Goal: Information Seeking & Learning: Learn about a topic

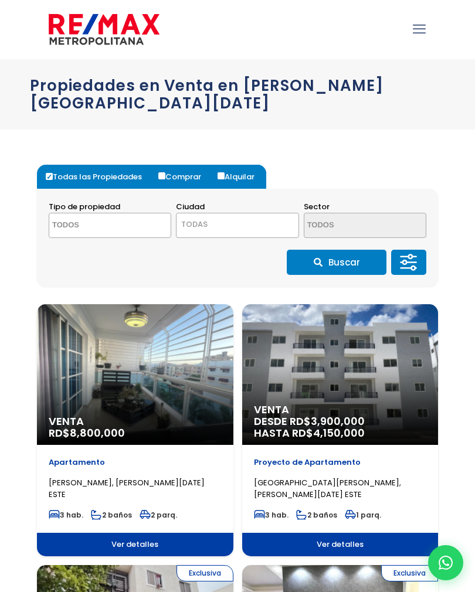
select select
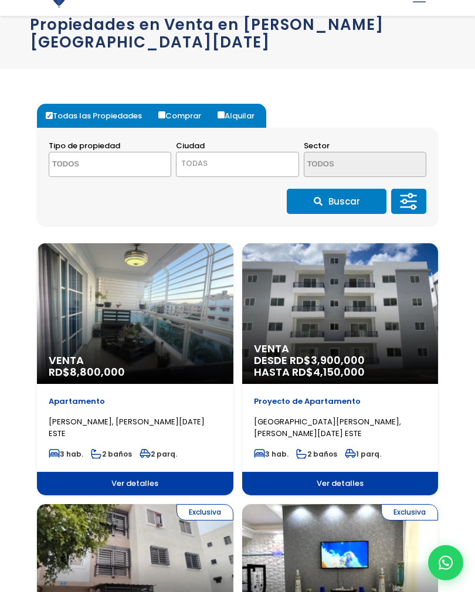
scroll to position [59, 0]
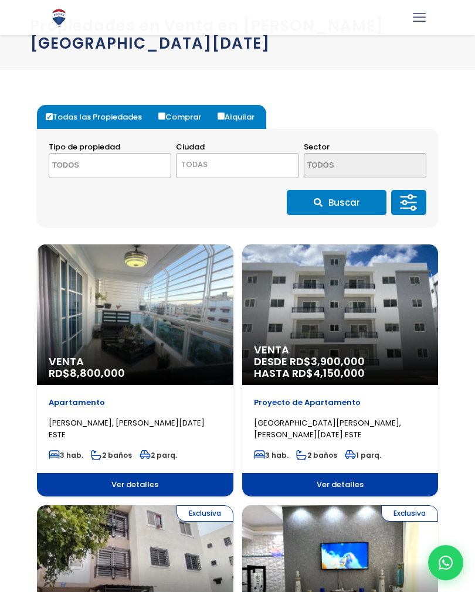
click at [128, 299] on div "Venta RD$ 8,800,000" at bounding box center [135, 315] width 196 height 141
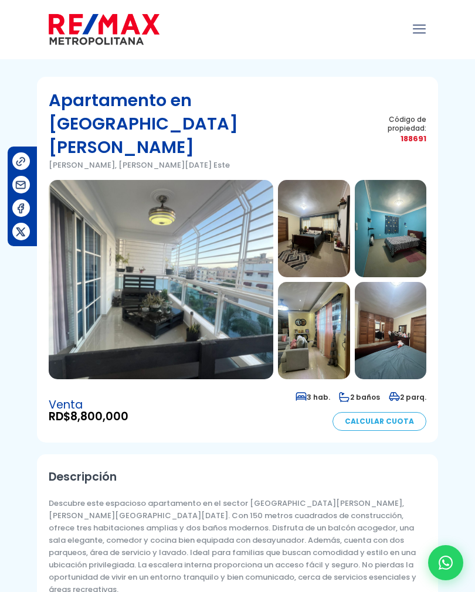
click at [322, 180] on img at bounding box center [314, 228] width 72 height 97
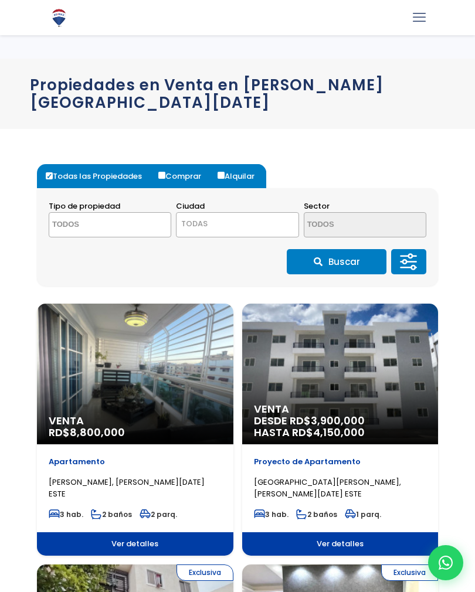
select select
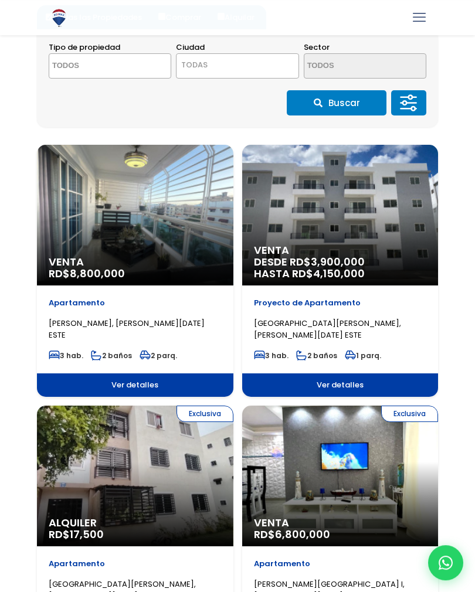
scroll to position [164, 0]
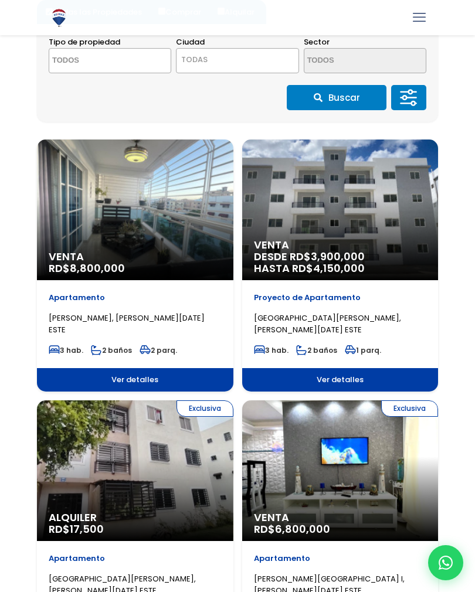
click at [126, 195] on div "Venta RD$ 8,800,000" at bounding box center [135, 210] width 196 height 141
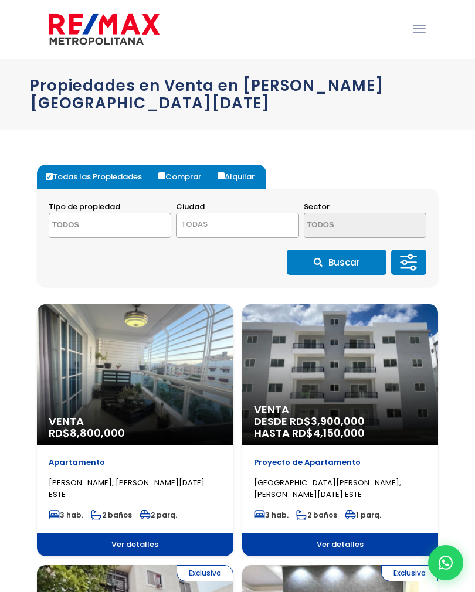
select select
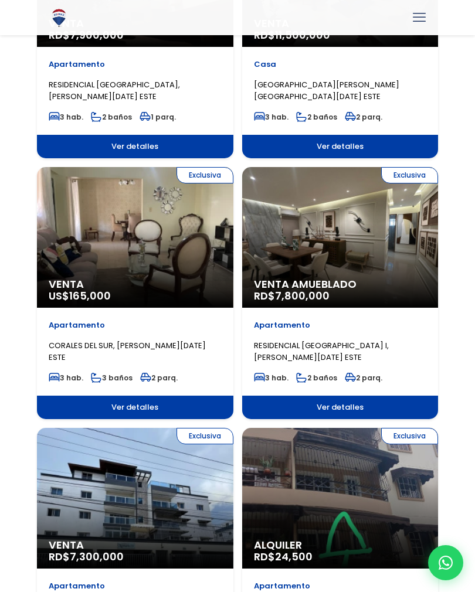
scroll to position [1181, 0]
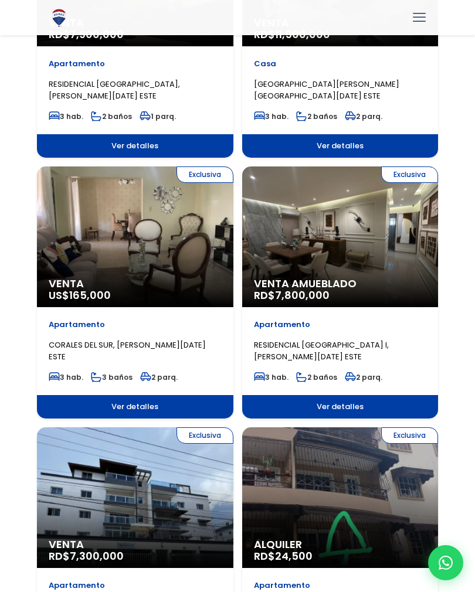
click at [364, 225] on div "Exclusiva Venta Amueblado RD$ 7,800,000" at bounding box center [340, 237] width 196 height 141
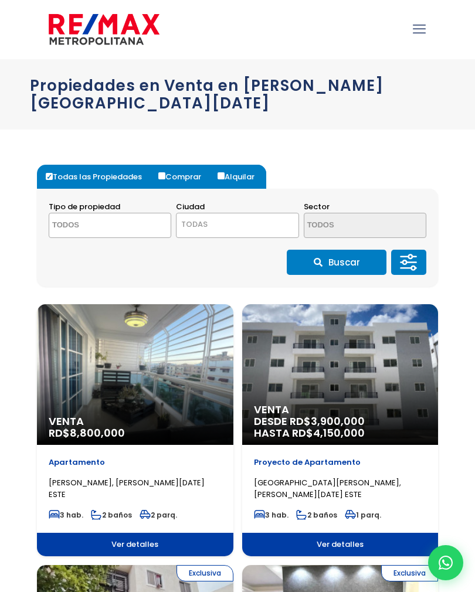
select select
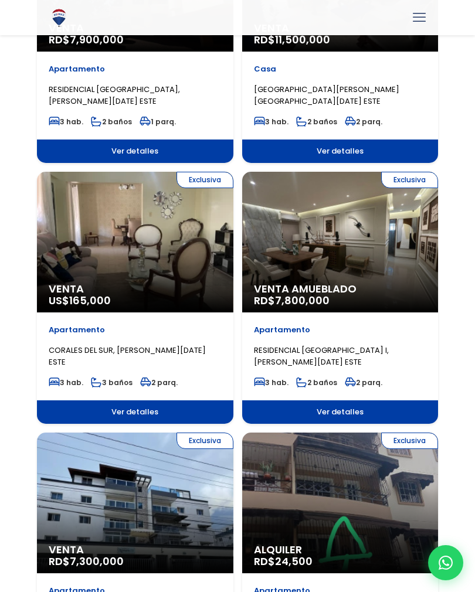
scroll to position [1176, 0]
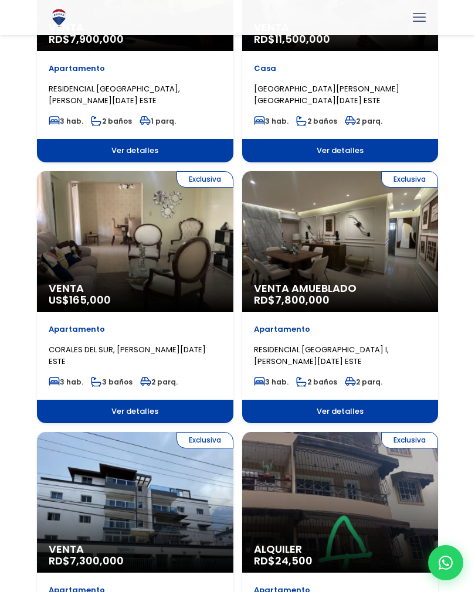
click at [336, 400] on span "Ver detalles" at bounding box center [340, 411] width 196 height 23
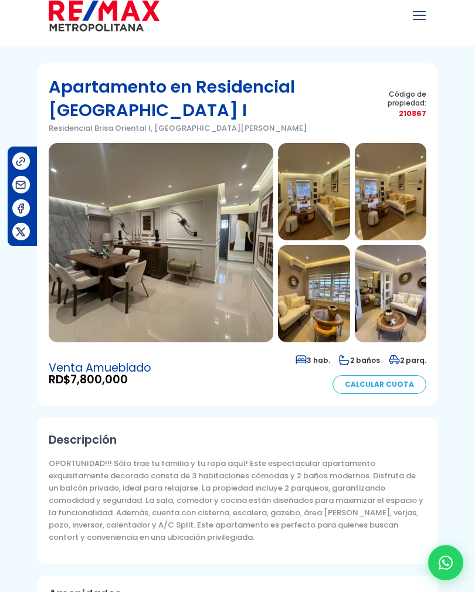
scroll to position [18, 0]
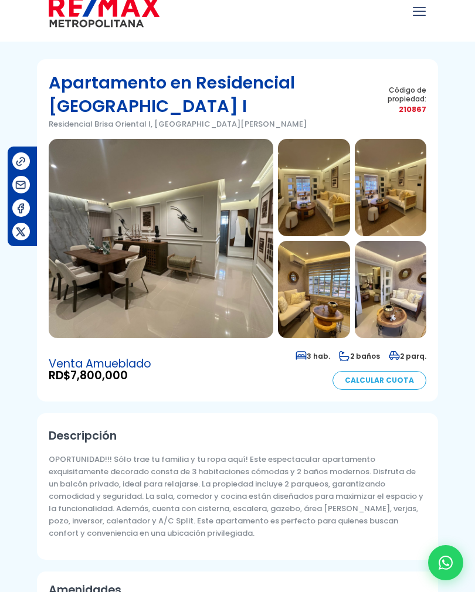
click at [319, 181] on img at bounding box center [314, 187] width 72 height 97
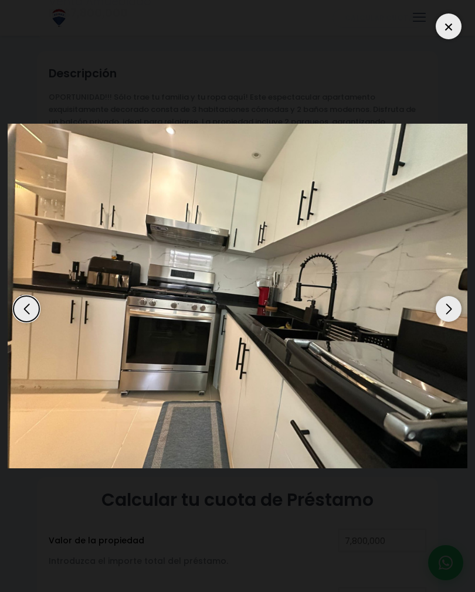
scroll to position [367, 0]
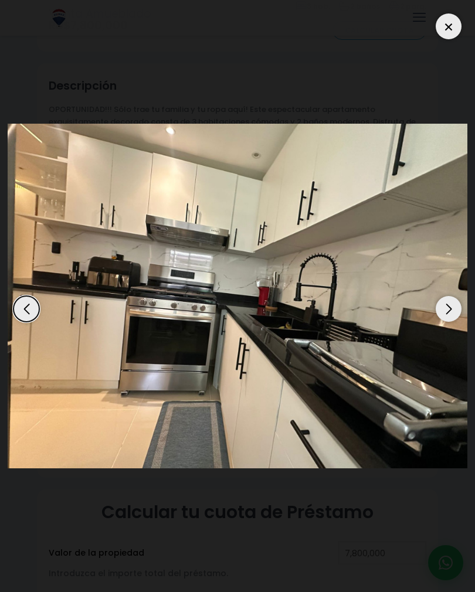
click at [453, 32] on div at bounding box center [449, 26] width 26 height 26
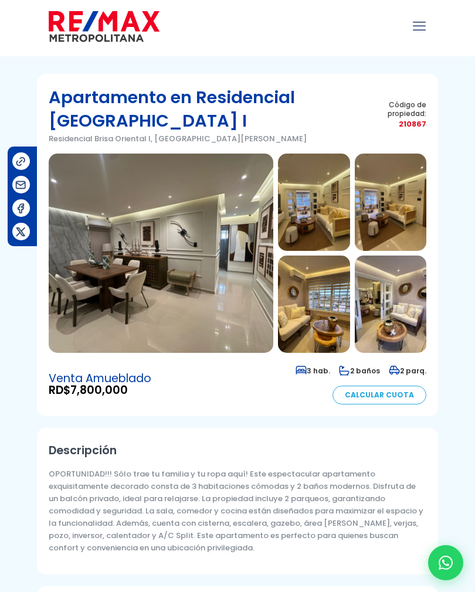
scroll to position [0, 0]
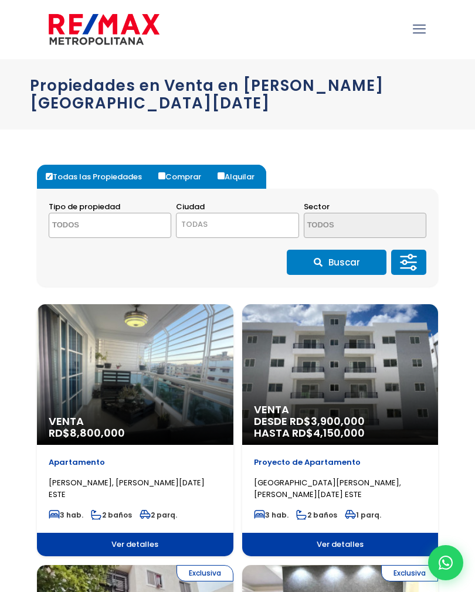
select select
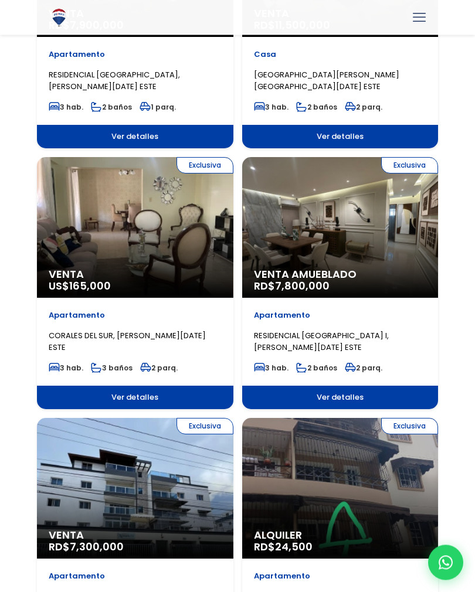
scroll to position [1183, 0]
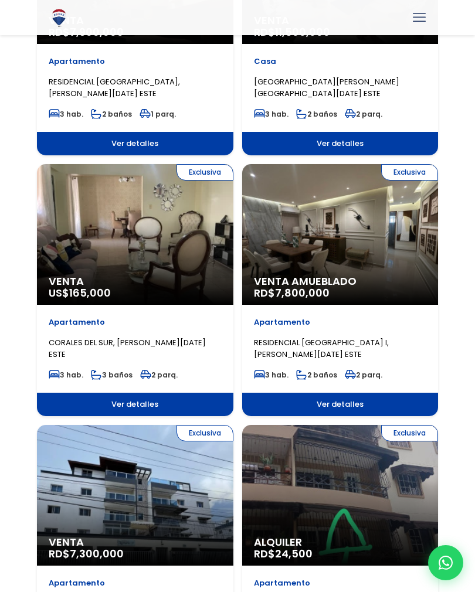
click at [341, 393] on span "Ver detalles" at bounding box center [340, 404] width 196 height 23
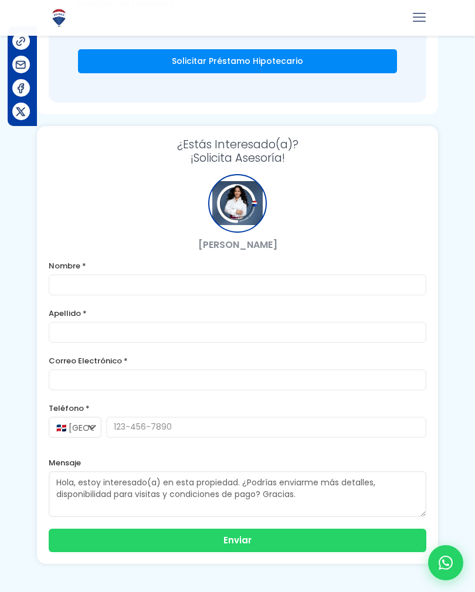
scroll to position [1327, 0]
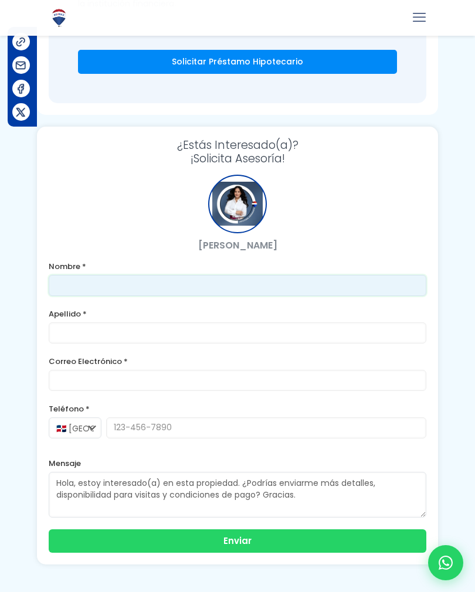
click at [110, 284] on input "text" at bounding box center [238, 285] width 378 height 21
type input "Demetrio Rafael"
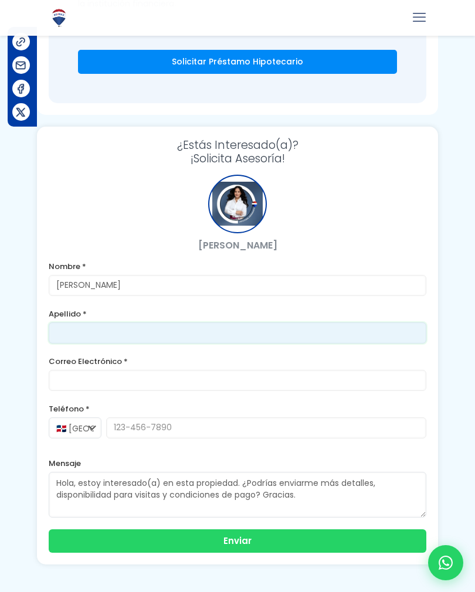
click at [82, 331] on input "text" at bounding box center [238, 333] width 378 height 21
type input "Jimenez Madera"
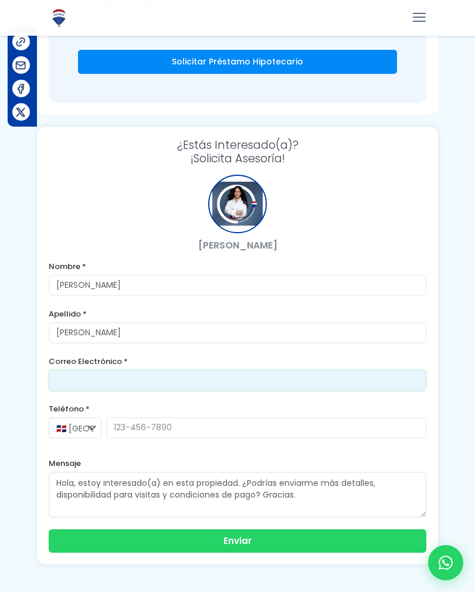
click at [101, 376] on input "email" at bounding box center [238, 380] width 378 height 21
type input "demetrio_jimenez@hotmail.com"
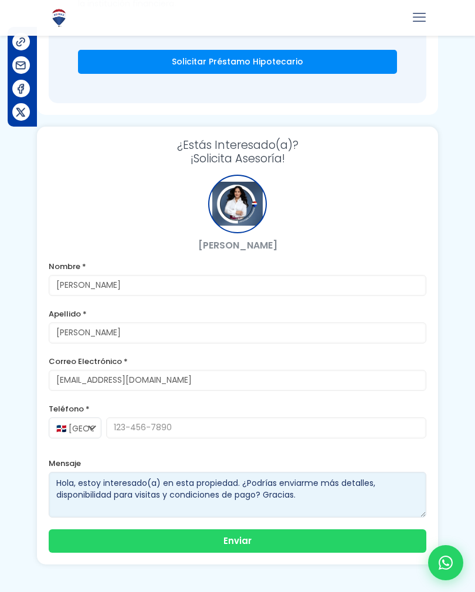
click at [332, 501] on textarea "Hola, estoy interesado(a) en esta propiedad. ¿Podrías enviarme más detalles, di…" at bounding box center [238, 495] width 378 height 46
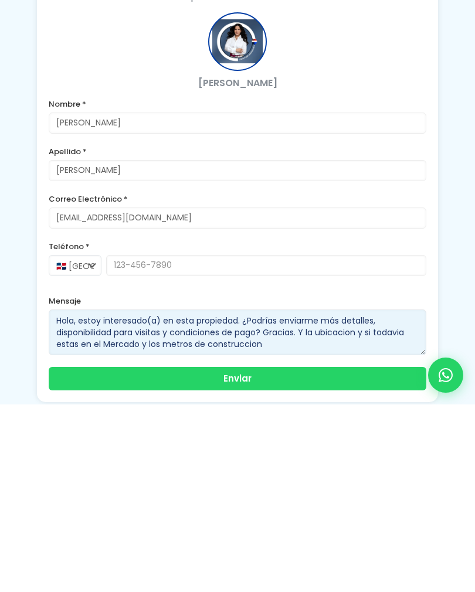
scroll to position [1302, 0]
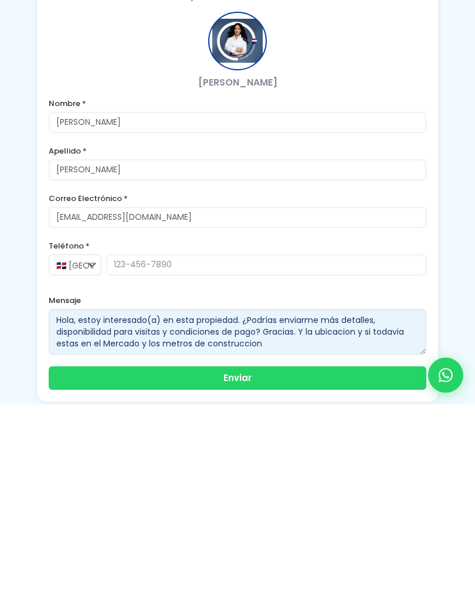
type textarea "Hola, estoy interesado(a) en esta propiedad. ¿Podrías enviarme más detalles, di…"
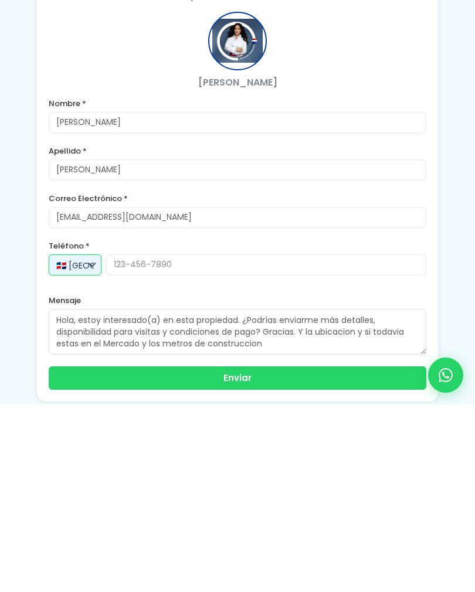
click at [87, 442] on select "🇩🇴 República Dominicana +1 🇺🇸 Estados Unidos +1 🇪🇸 España +34" at bounding box center [75, 452] width 53 height 21
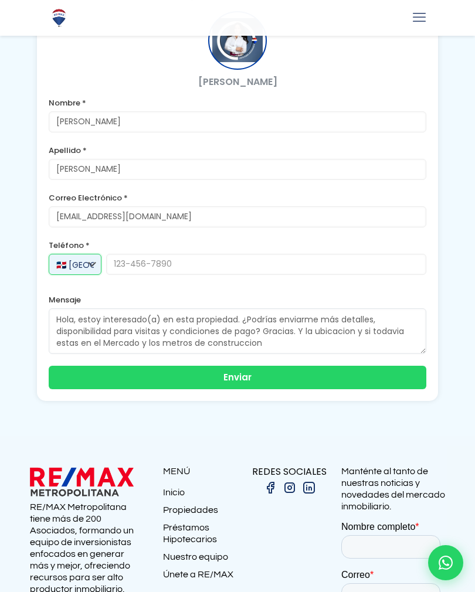
click at [89, 259] on select "🇩🇴 República Dominicana +1 🇺🇸 Estados Unidos +1 🇪🇸 España +34" at bounding box center [75, 264] width 53 height 21
click at [92, 259] on select "🇩🇴 República Dominicana +1 🇺🇸 Estados Unidos +1 🇪🇸 España +34" at bounding box center [75, 264] width 53 height 21
click at [94, 259] on select "🇩🇴 República Dominicana +1 🇺🇸 Estados Unidos +1 🇪🇸 España +34" at bounding box center [75, 264] width 53 height 21
click at [86, 263] on select "🇩🇴 República Dominicana +1 🇺🇸 Estados Unidos +1 🇪🇸 España +34" at bounding box center [75, 264] width 53 height 21
select select "+1"
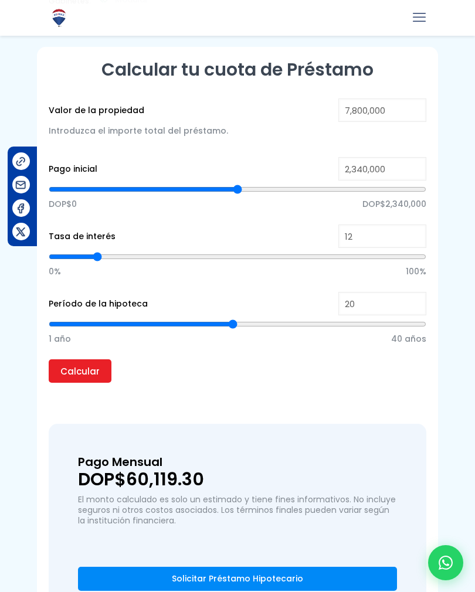
scroll to position [803, 0]
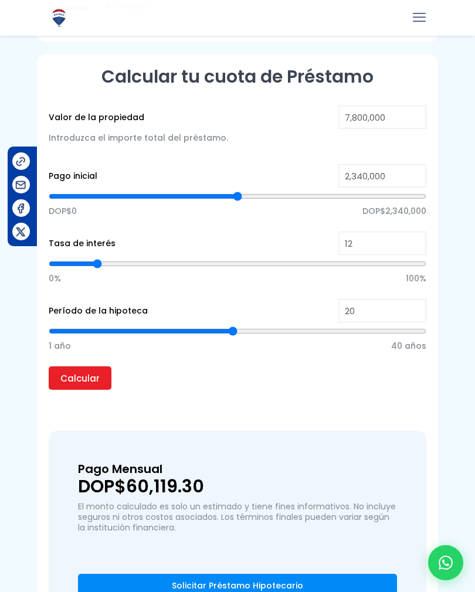
click at [21, 182] on img at bounding box center [21, 185] width 12 height 12
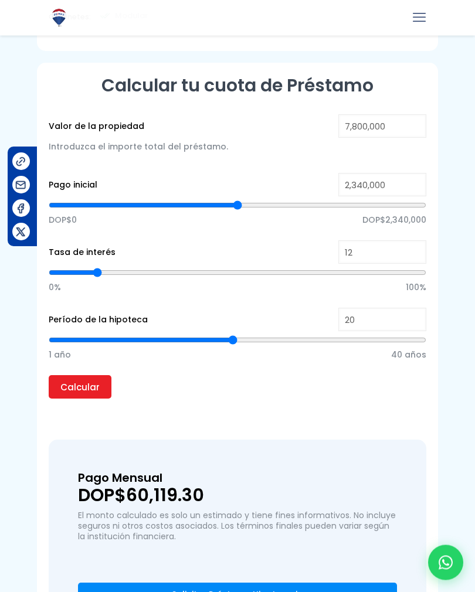
scroll to position [795, 0]
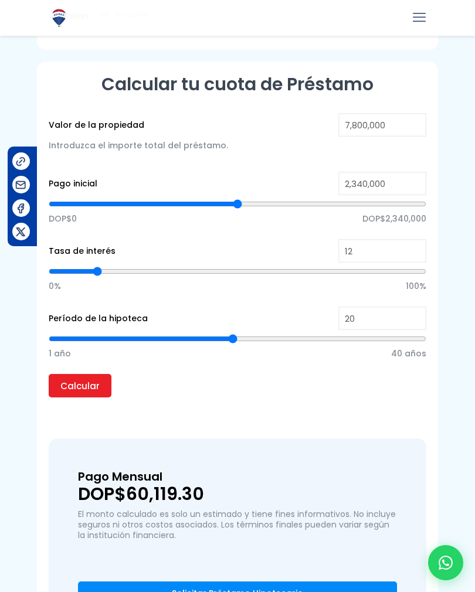
click at [22, 190] on img at bounding box center [21, 185] width 12 height 12
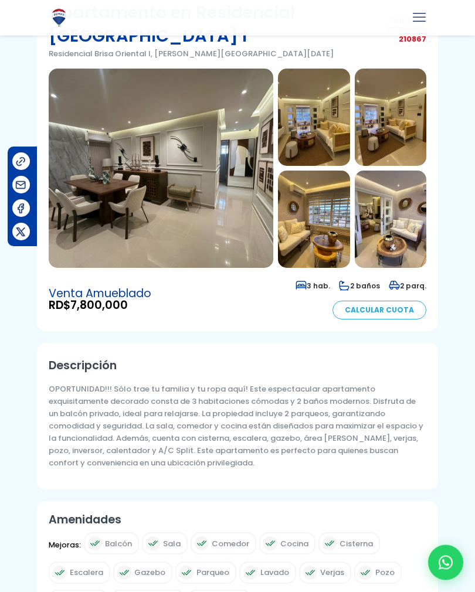
scroll to position [0, 0]
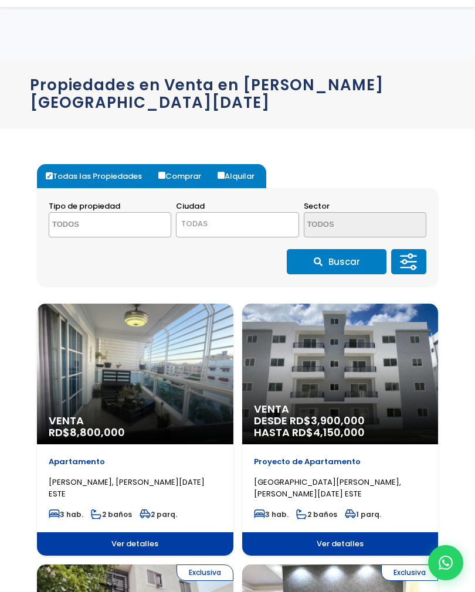
select select
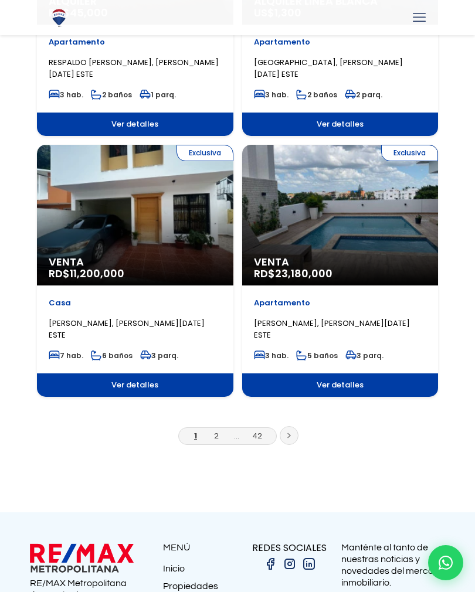
scroll to position [1987, 0]
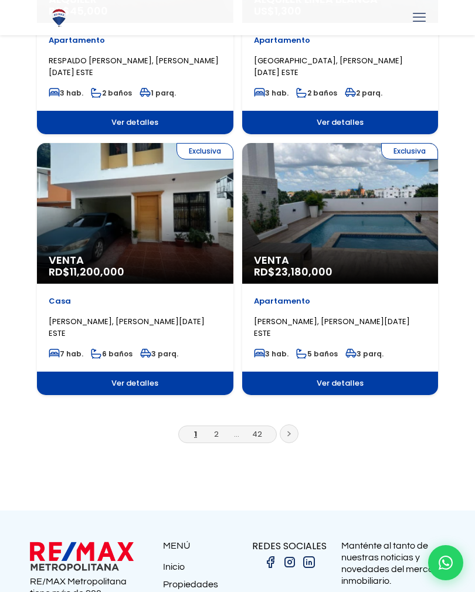
click at [293, 425] on link at bounding box center [289, 434] width 19 height 19
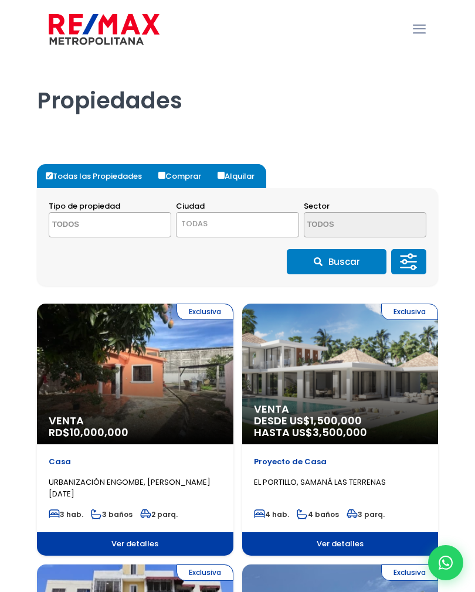
select select
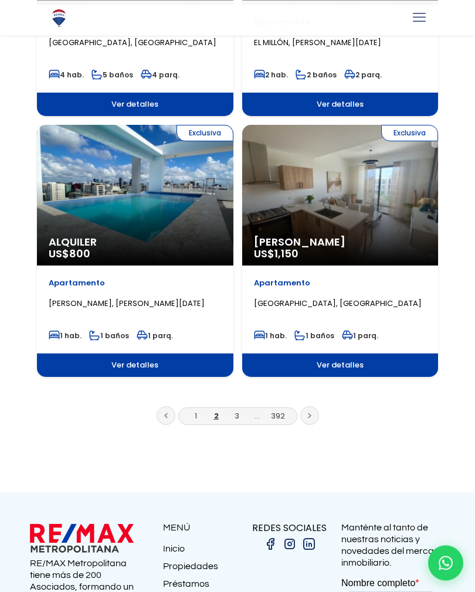
scroll to position [2007, 0]
click at [315, 420] on link at bounding box center [309, 415] width 19 height 19
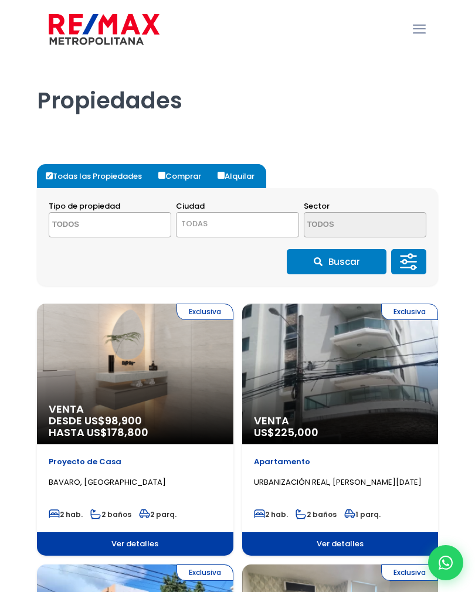
select select
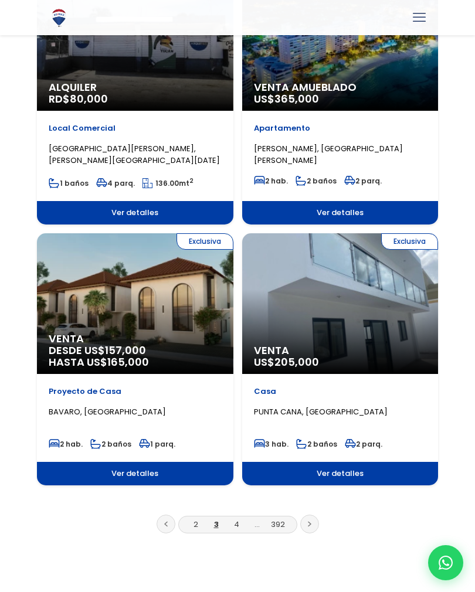
scroll to position [1924, 0]
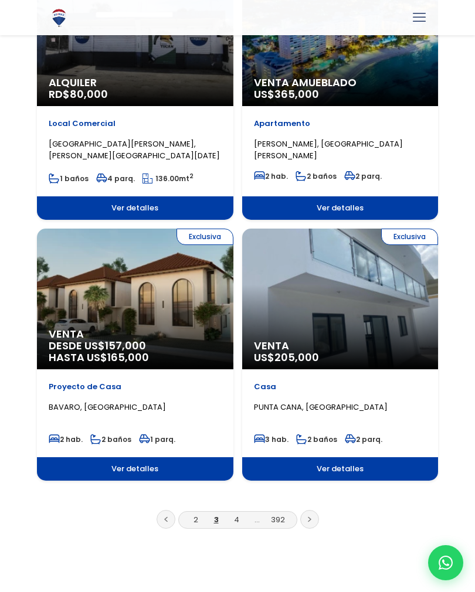
click at [313, 511] on link at bounding box center [309, 519] width 19 height 19
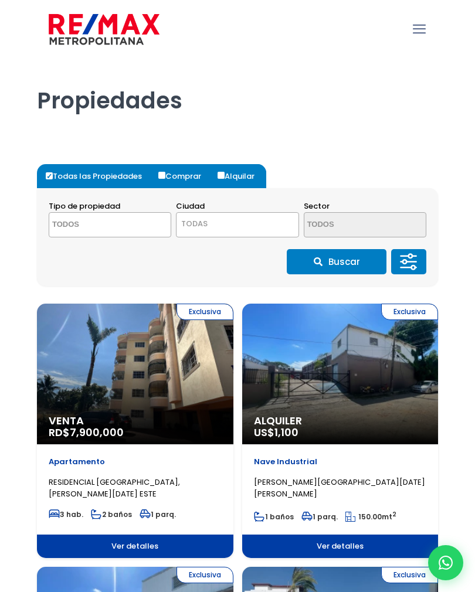
select select
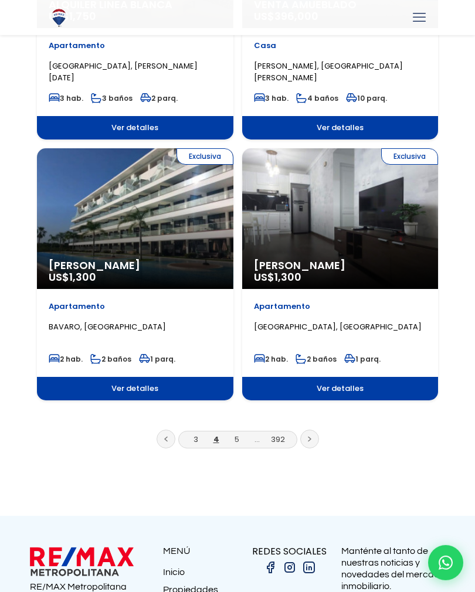
scroll to position [1992, 0]
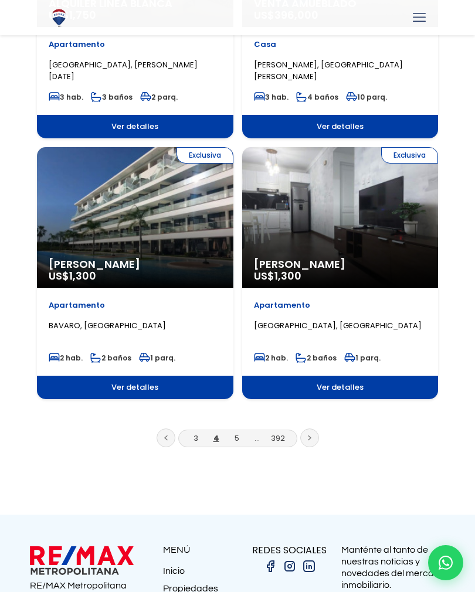
click at [317, 442] on link at bounding box center [309, 438] width 19 height 19
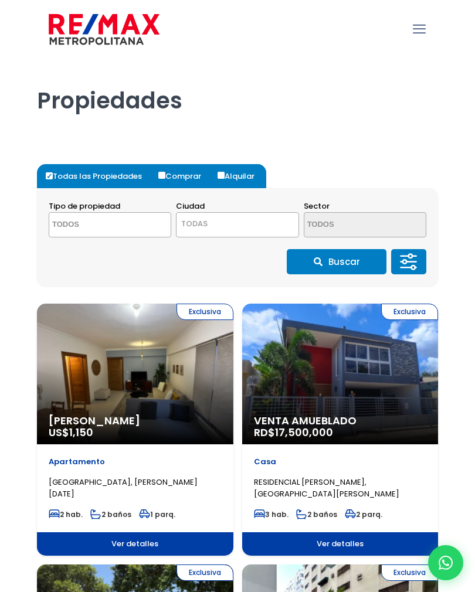
select select
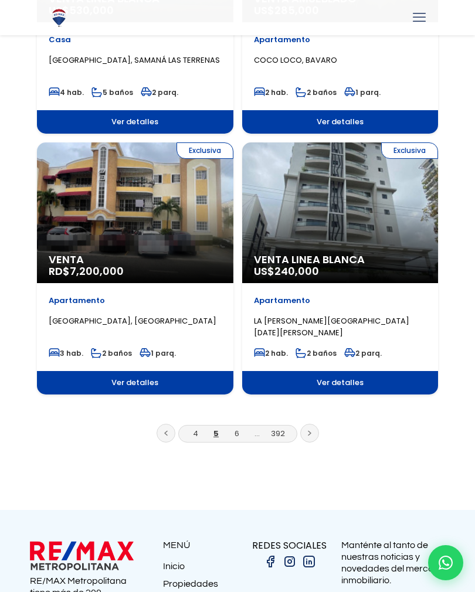
scroll to position [1990, 0]
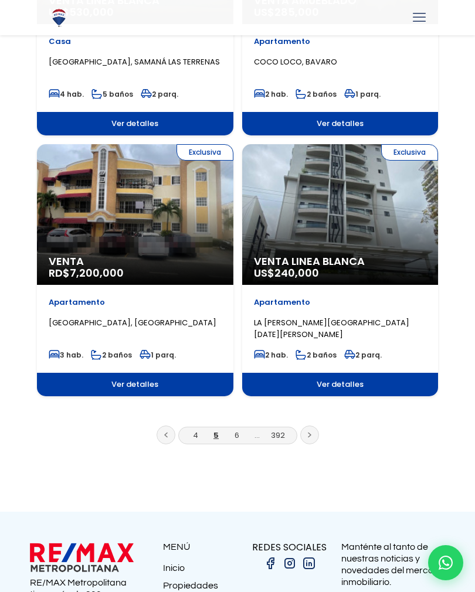
click at [318, 438] on link at bounding box center [309, 435] width 19 height 19
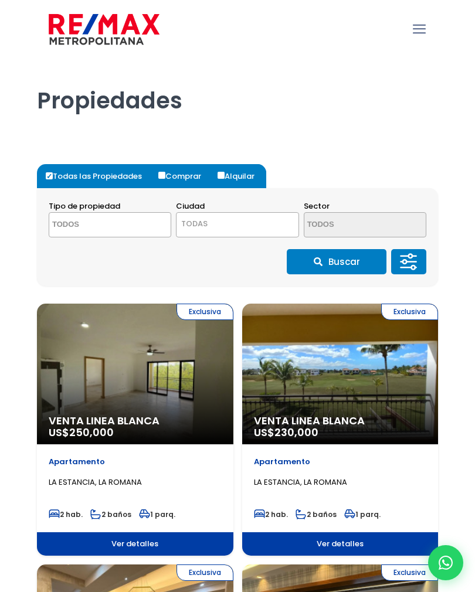
select select
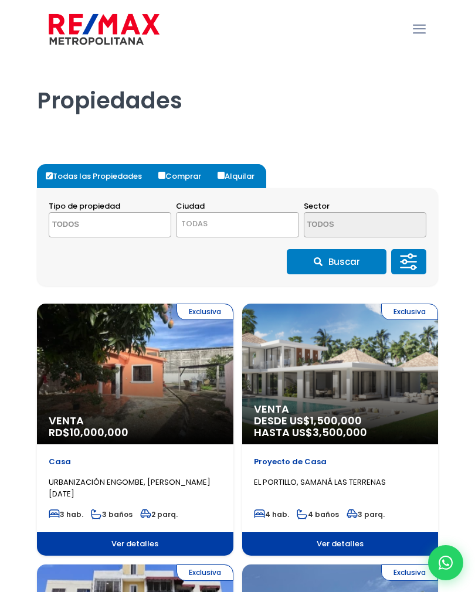
select select
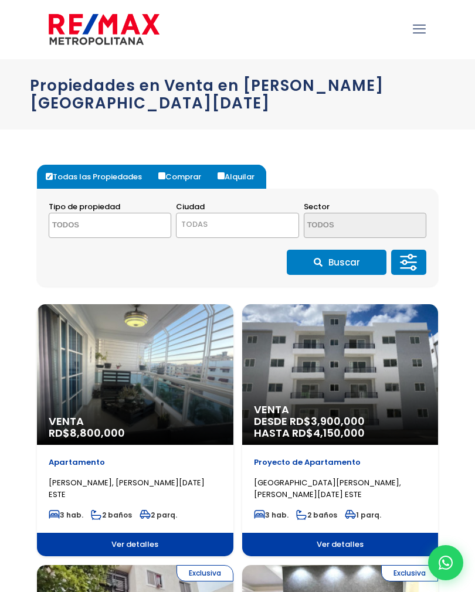
select select
